Goal: Information Seeking & Learning: Learn about a topic

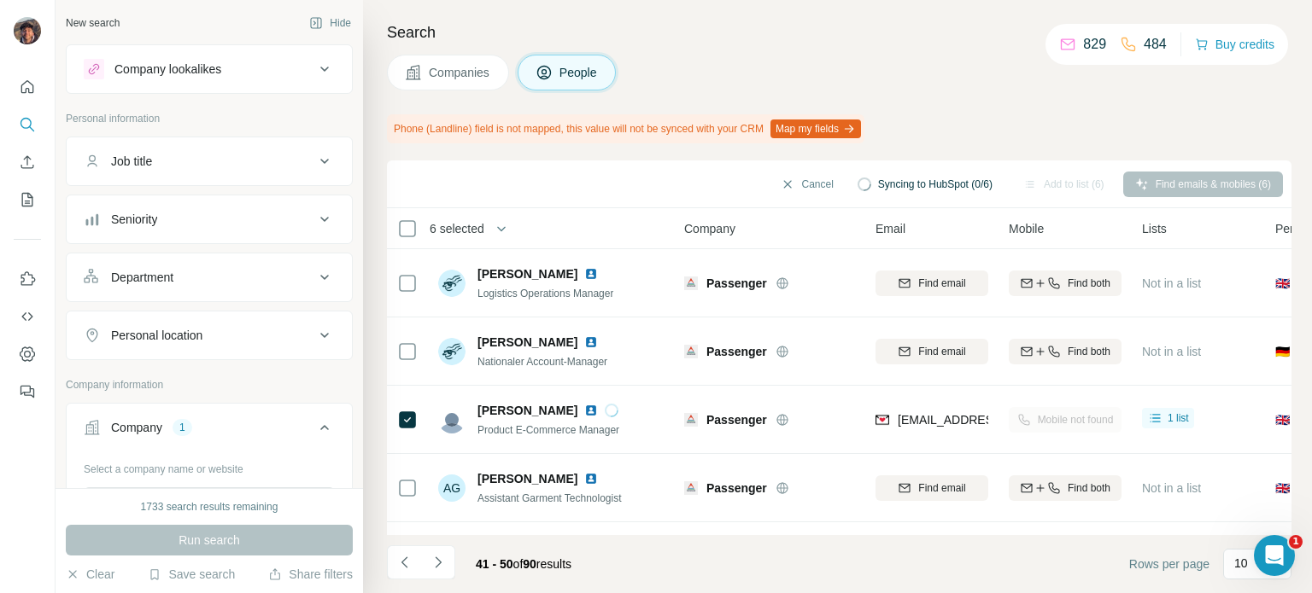
scroll to position [512, 0]
